Goal: Information Seeking & Learning: Learn about a topic

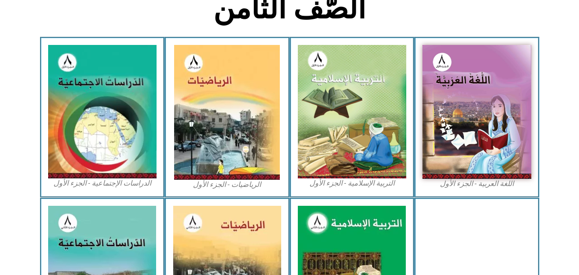
scroll to position [244, 0]
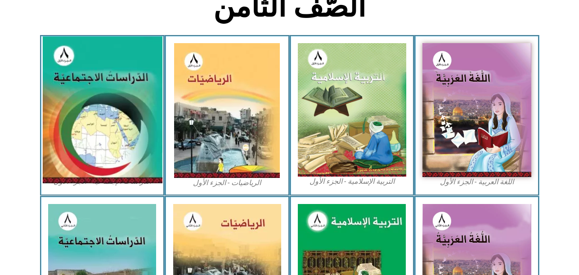
click at [73, 121] on img at bounding box center [102, 109] width 120 height 147
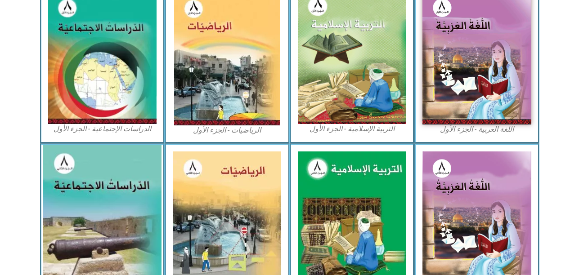
scroll to position [298, 0]
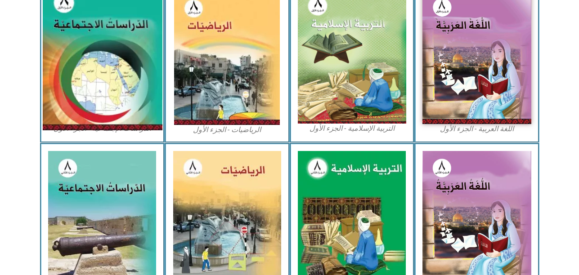
click at [117, 107] on img at bounding box center [102, 56] width 120 height 147
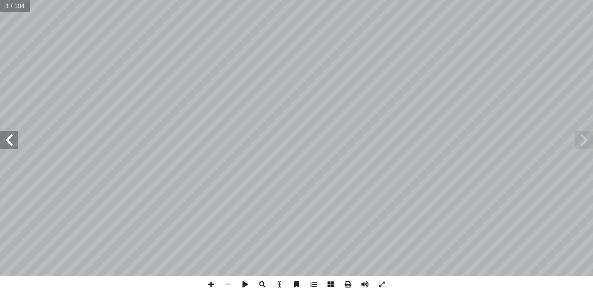
click at [14, 141] on span at bounding box center [9, 140] width 18 height 18
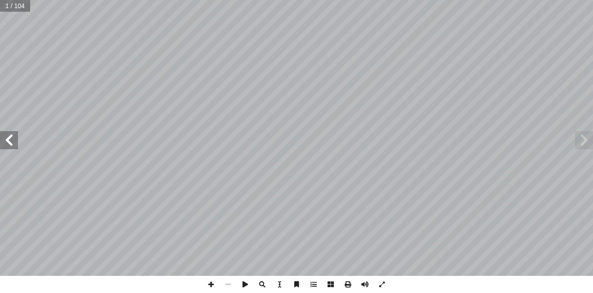
click at [14, 141] on span at bounding box center [9, 140] width 18 height 18
click at [583, 144] on span at bounding box center [584, 140] width 18 height 18
click at [15, 140] on span at bounding box center [9, 140] width 18 height 18
click at [209, 275] on span at bounding box center [211, 283] width 17 height 17
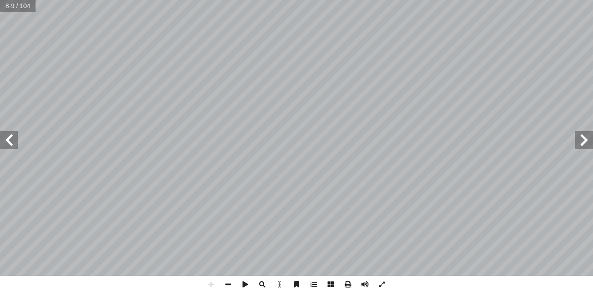
click at [360, 0] on html "الصفحة الرئيسية الصف الأول الصف الثاني الصف الثالث الصف الرابع الصف الخامس الصف…" at bounding box center [296, 41] width 593 height 82
click at [581, 135] on span at bounding box center [584, 140] width 18 height 18
click at [206, 275] on span at bounding box center [211, 283] width 17 height 17
click at [212, 275] on span at bounding box center [211, 283] width 17 height 17
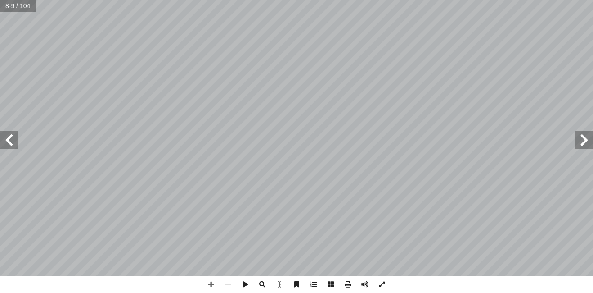
click at [586, 134] on span at bounding box center [584, 140] width 18 height 18
click at [10, 140] on span at bounding box center [9, 140] width 18 height 18
click at [212, 275] on span at bounding box center [211, 283] width 17 height 17
